Goal: Task Accomplishment & Management: Complete application form

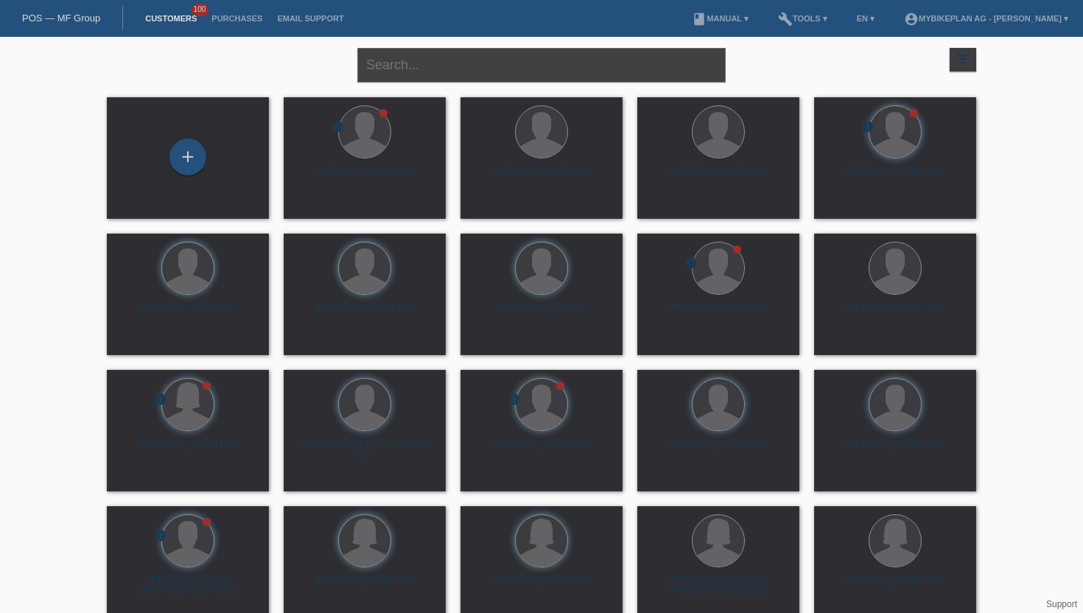
click at [385, 74] on input "text" at bounding box center [541, 65] width 369 height 35
type input "[PERSON_NAME] [PERSON_NAME]"
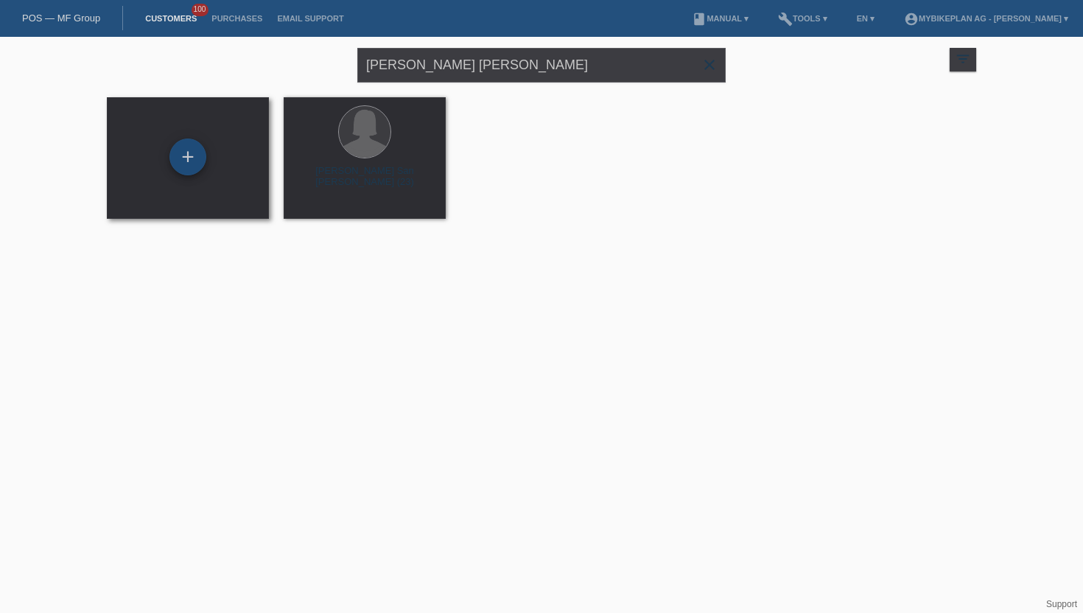
click at [182, 164] on div "+" at bounding box center [188, 157] width 37 height 37
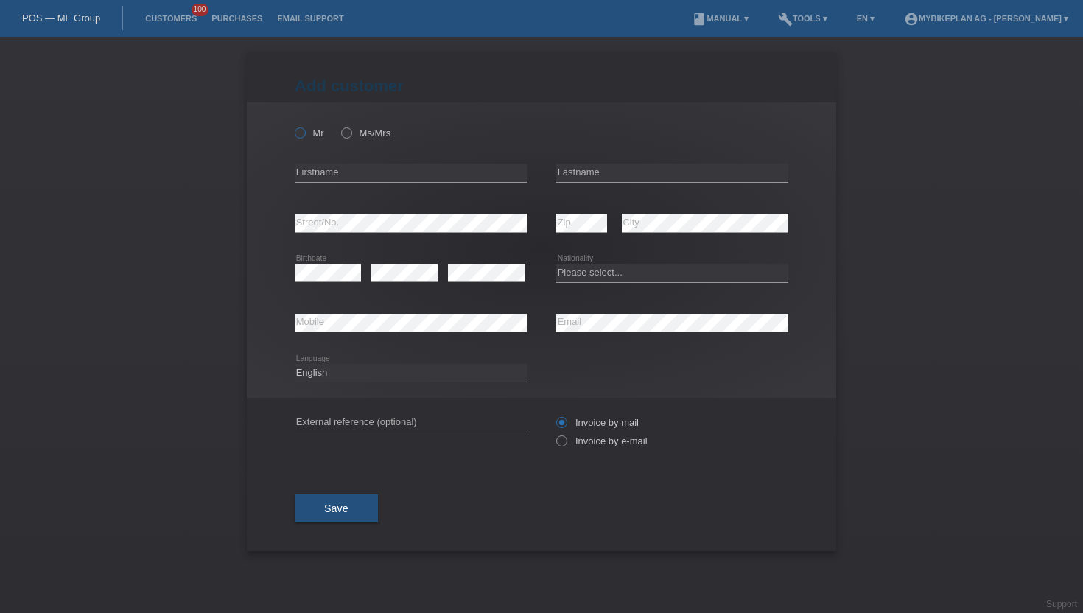
click at [293, 125] on icon at bounding box center [293, 125] width 0 height 0
click at [304, 133] on input "Mr" at bounding box center [300, 133] width 10 height 10
radio input "true"
click at [338, 123] on div "Mr Ms/Mrs" at bounding box center [411, 133] width 232 height 30
click at [339, 125] on icon at bounding box center [339, 125] width 0 height 0
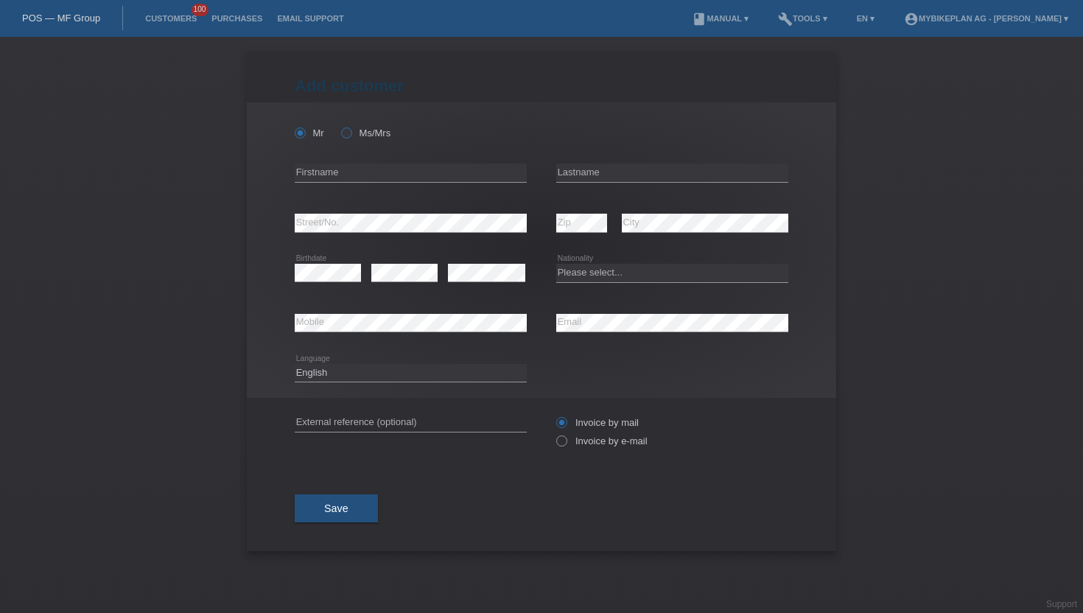
click at [346, 136] on input "Ms/Mrs" at bounding box center [346, 133] width 10 height 10
radio input "true"
click at [400, 166] on input "text" at bounding box center [411, 173] width 232 height 18
click at [400, 166] on input "Samira" at bounding box center [411, 173] width 232 height 18
type input "Samira"
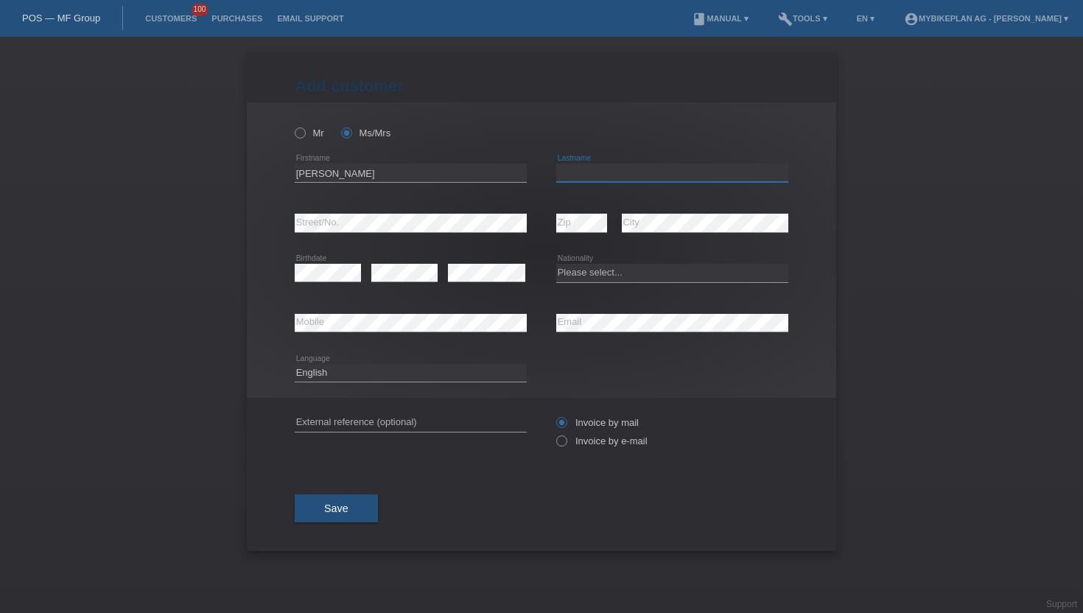
click at [622, 178] on input "text" at bounding box center [672, 173] width 232 height 18
type input "Toufik"
click at [172, 18] on link "Customers" at bounding box center [171, 18] width 66 height 9
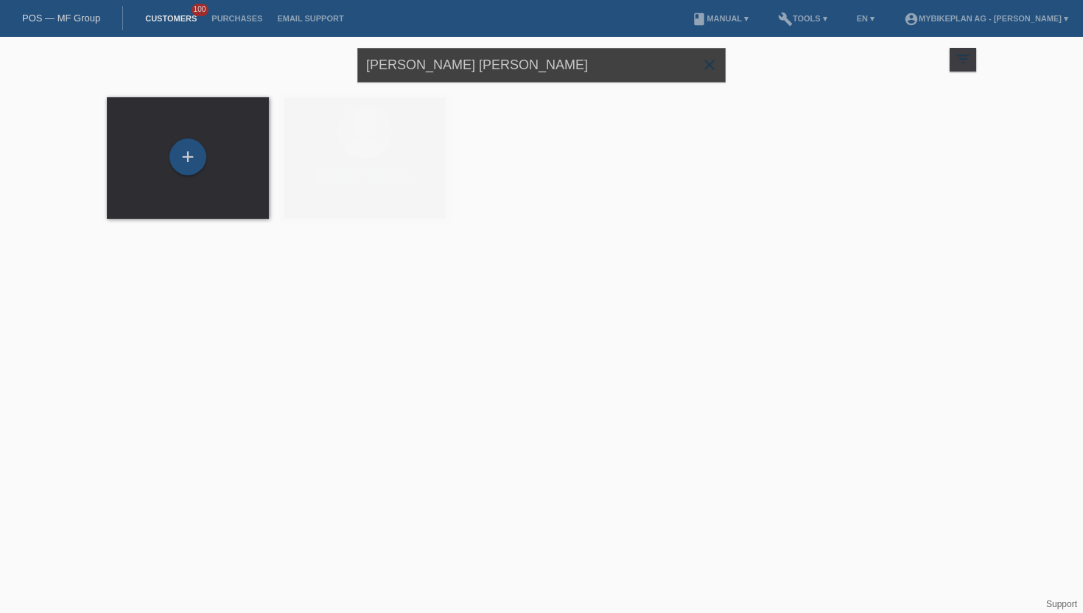
click at [477, 66] on input "[PERSON_NAME] [PERSON_NAME]" at bounding box center [541, 65] width 369 height 35
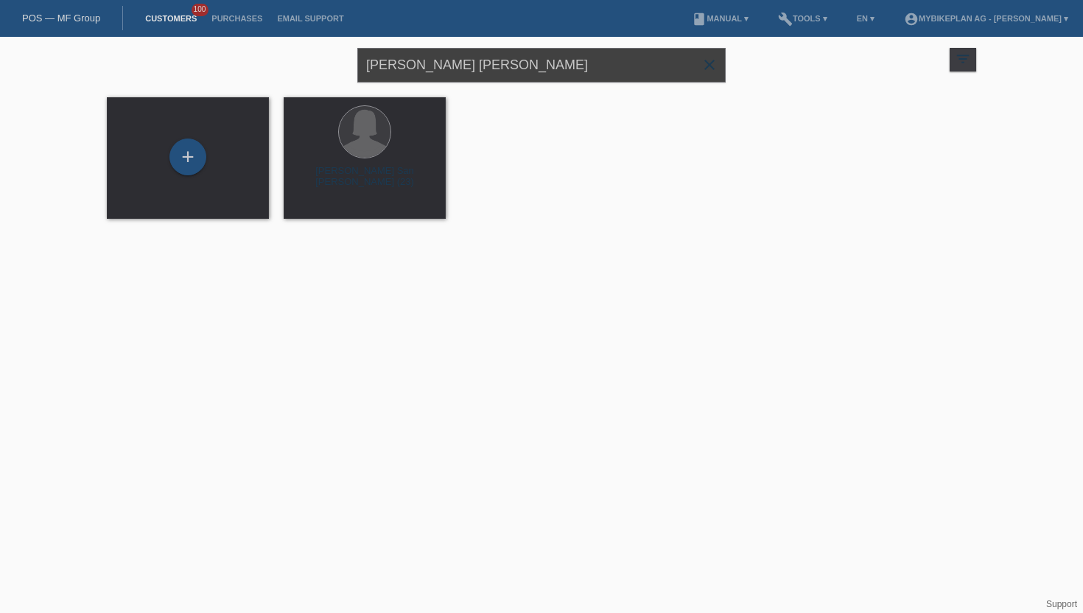
click at [477, 66] on input "samira toufik" at bounding box center [541, 65] width 369 height 35
click at [477, 66] on input "[PERSON_NAME] [PERSON_NAME]" at bounding box center [541, 65] width 369 height 35
type input "sani miniri"
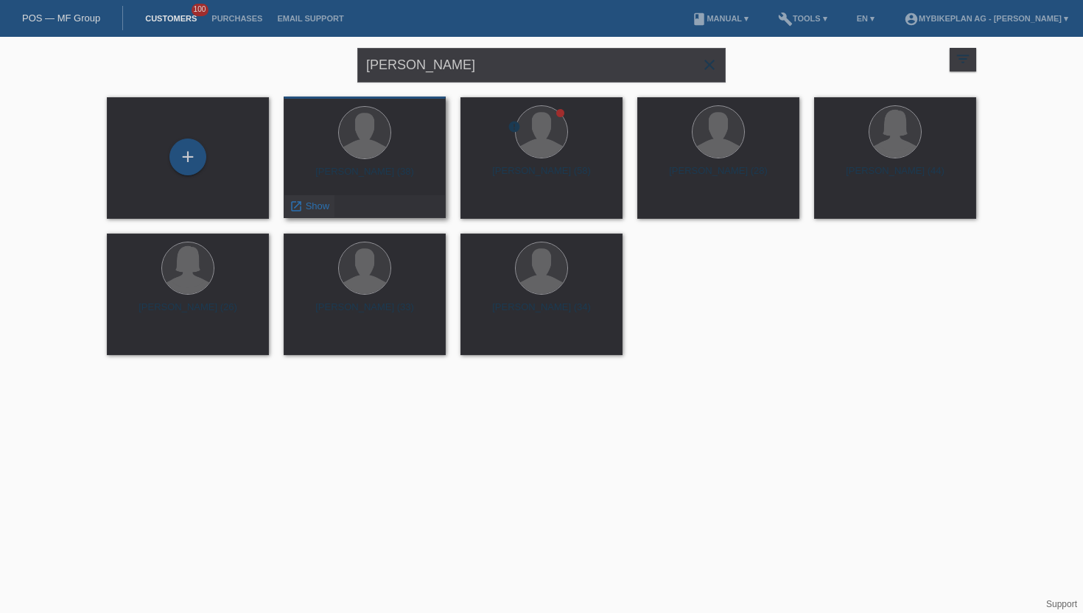
click at [321, 206] on span "Show" at bounding box center [318, 205] width 24 height 11
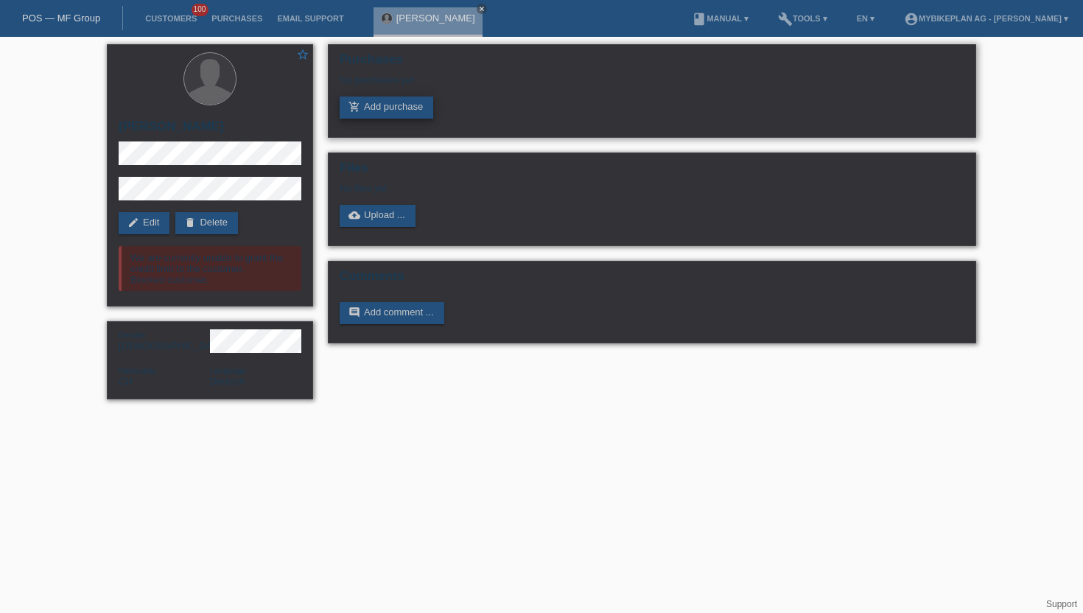
click at [383, 107] on link "add_shopping_cart Add purchase" at bounding box center [387, 108] width 94 height 22
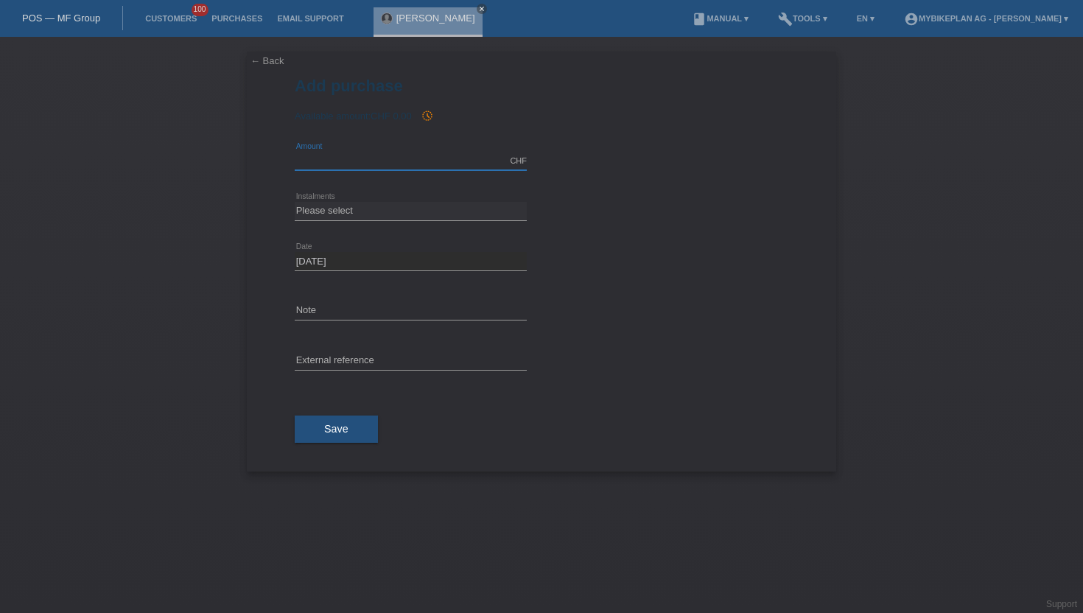
click at [422, 154] on input "text" at bounding box center [411, 161] width 232 height 18
type input "5599.00"
click at [345, 212] on select "Please select 6 instalments 12 instalments 18 instalments 24 instalments 36 ins…" at bounding box center [411, 211] width 232 height 18
select select "487"
click at [295, 202] on select "Please select 6 instalments 12 instalments 18 instalments 24 instalments 36 ins…" at bounding box center [411, 211] width 232 height 18
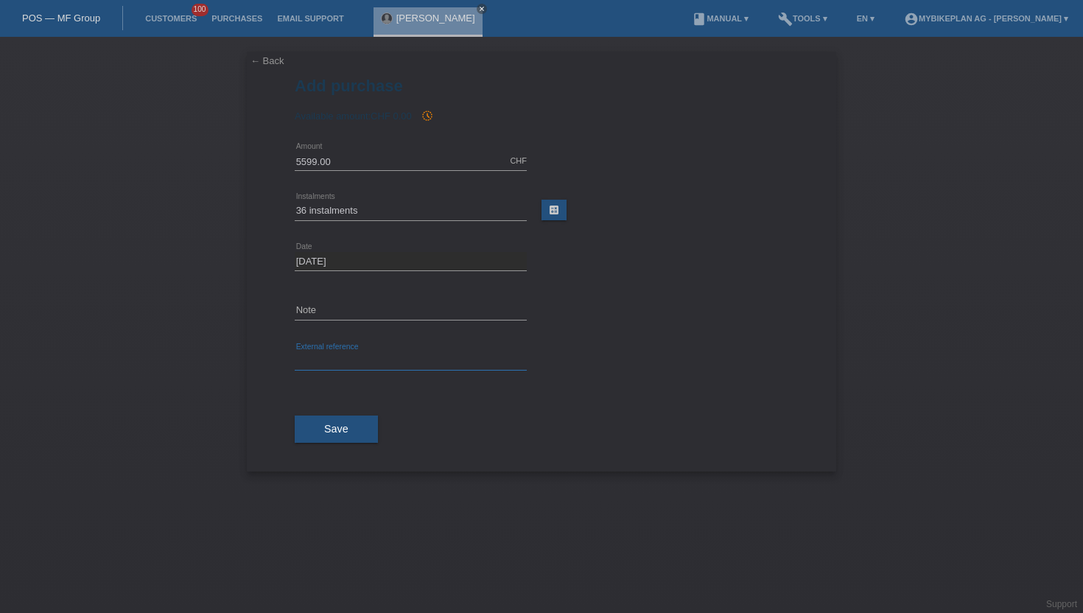
click at [318, 366] on input "text" at bounding box center [411, 361] width 232 height 18
paste input "43917802003"
type input "43917802003"
click at [315, 430] on button "Save" at bounding box center [336, 430] width 83 height 28
